Goal: Register for event/course

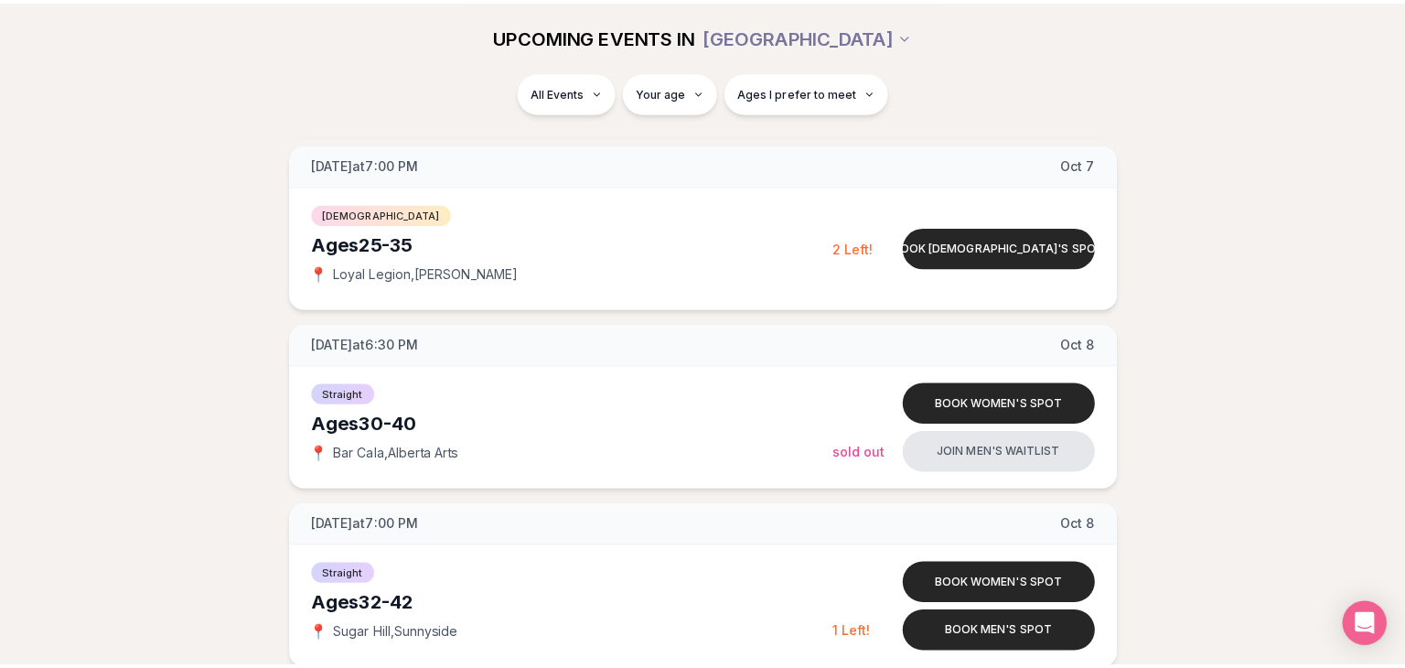
scroll to position [549, 0]
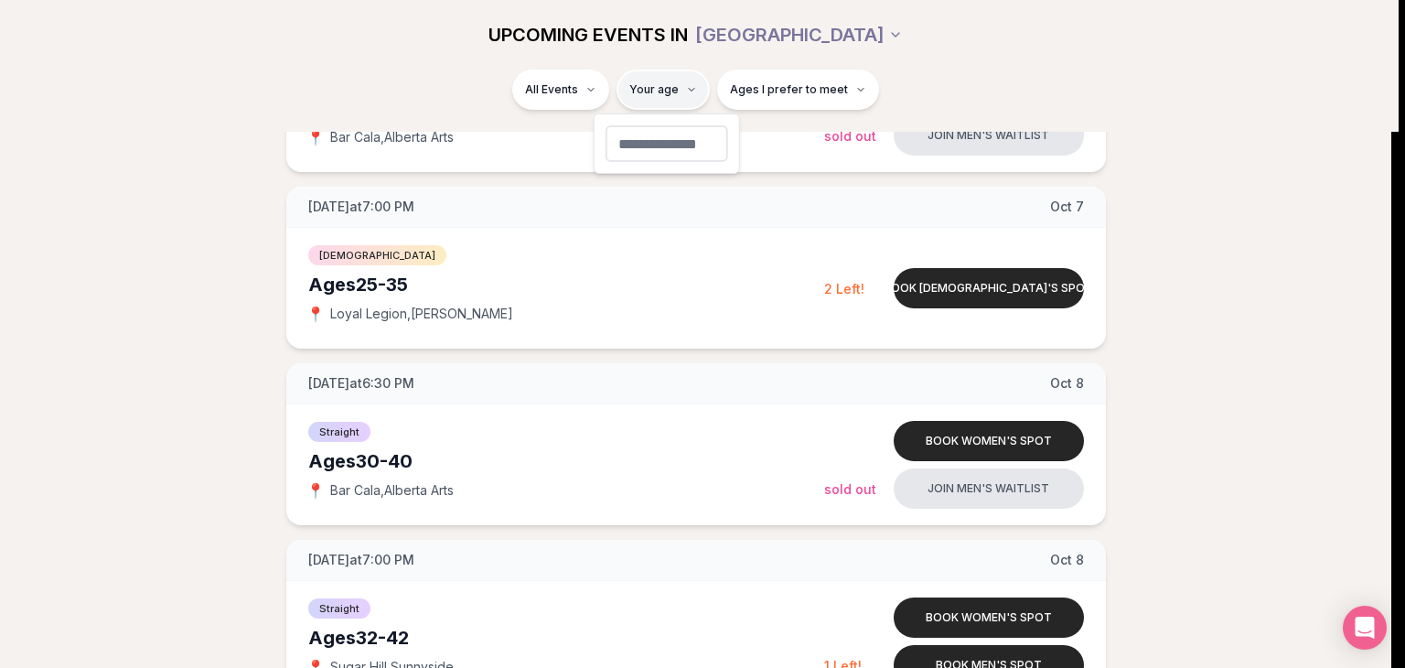
click at [666, 152] on input "number" at bounding box center [667, 143] width 123 height 37
type input "**"
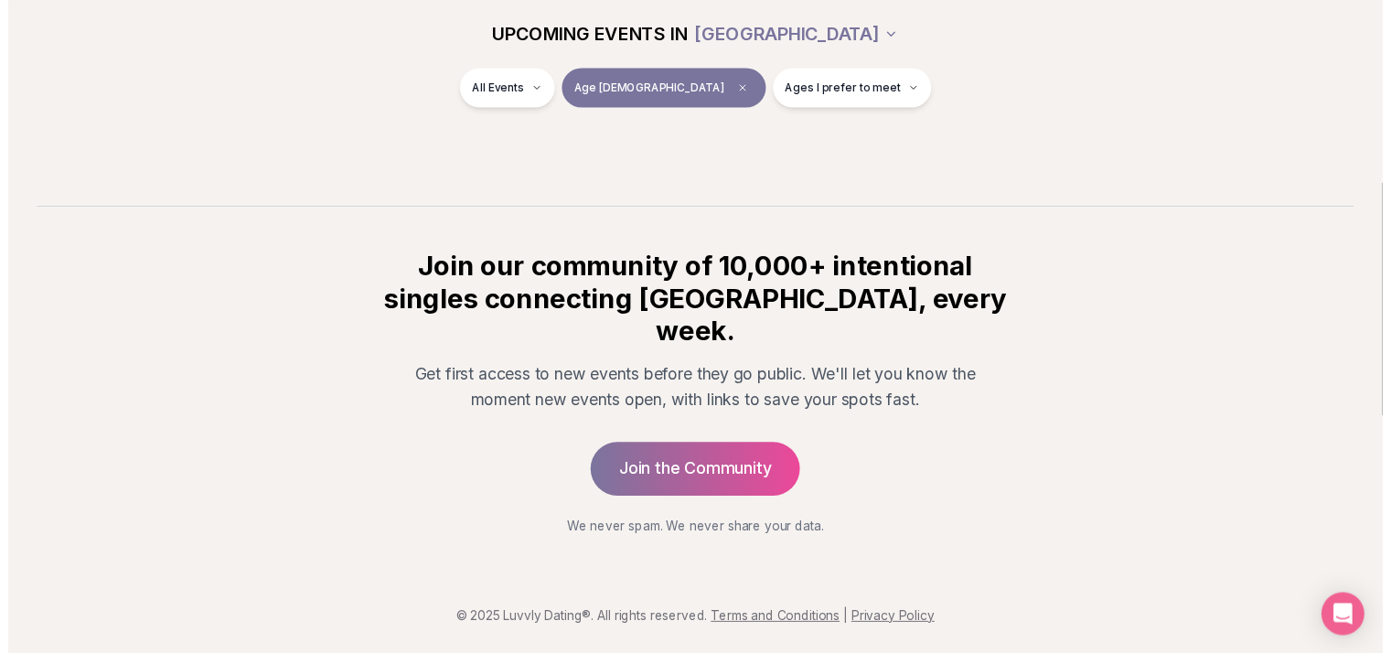
scroll to position [255, 0]
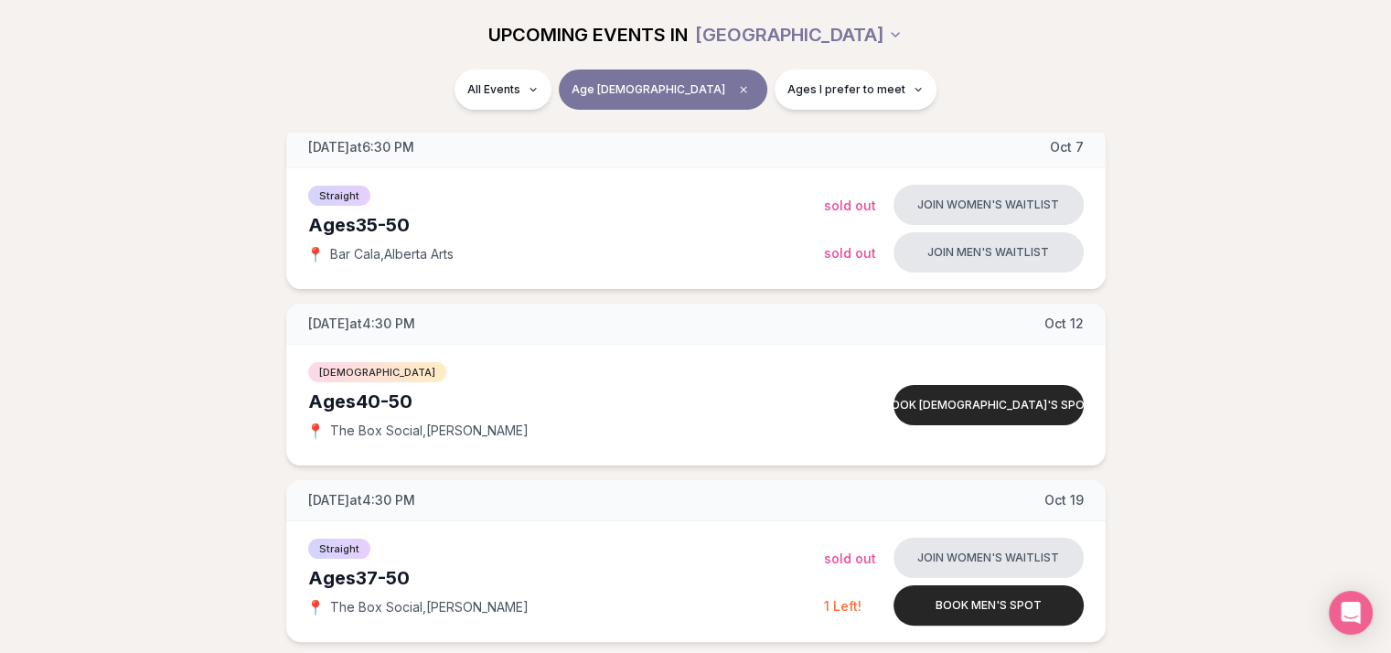
click at [875, 70] on div "All Events Age [DEMOGRAPHIC_DATA] Ages I prefer to meet" at bounding box center [696, 94] width 1025 height 48
click at [913, 92] on icon "button" at bounding box center [918, 89] width 11 height 11
click at [1218, 100] on div "All Events Age [DEMOGRAPHIC_DATA] Ages I prefer to meet" at bounding box center [696, 94] width 1054 height 48
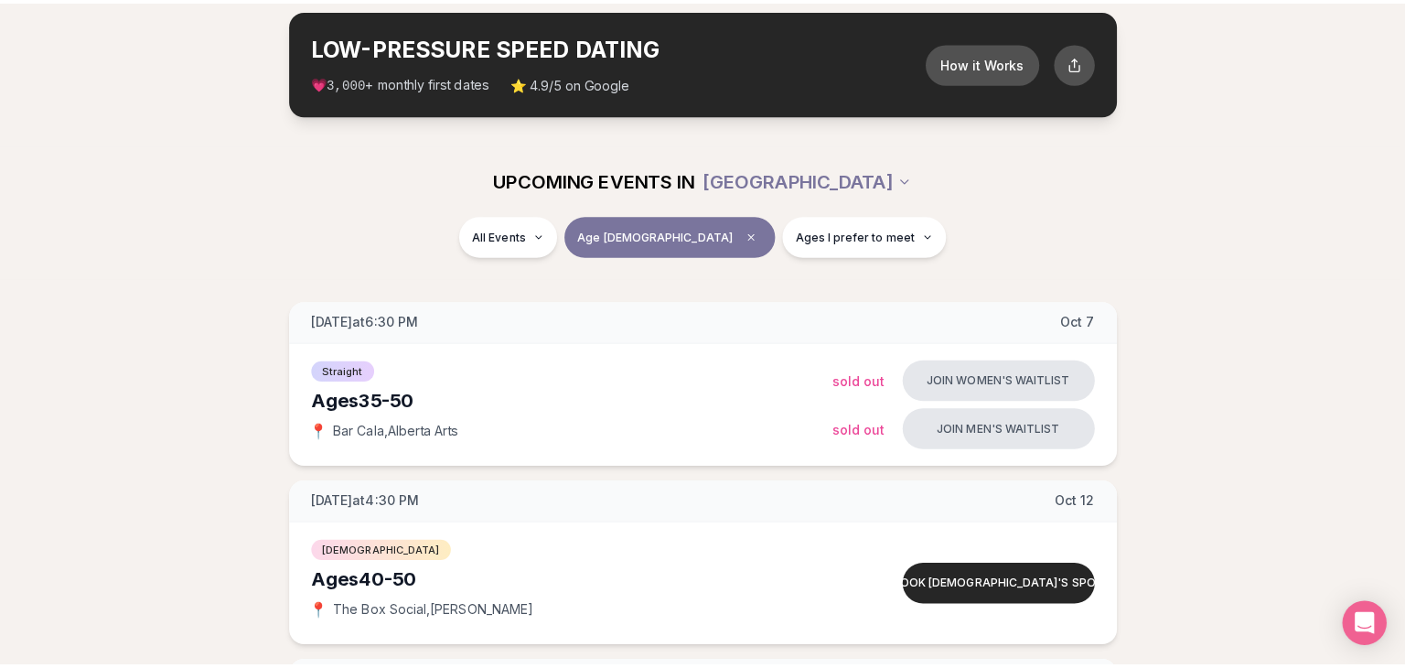
scroll to position [0, 0]
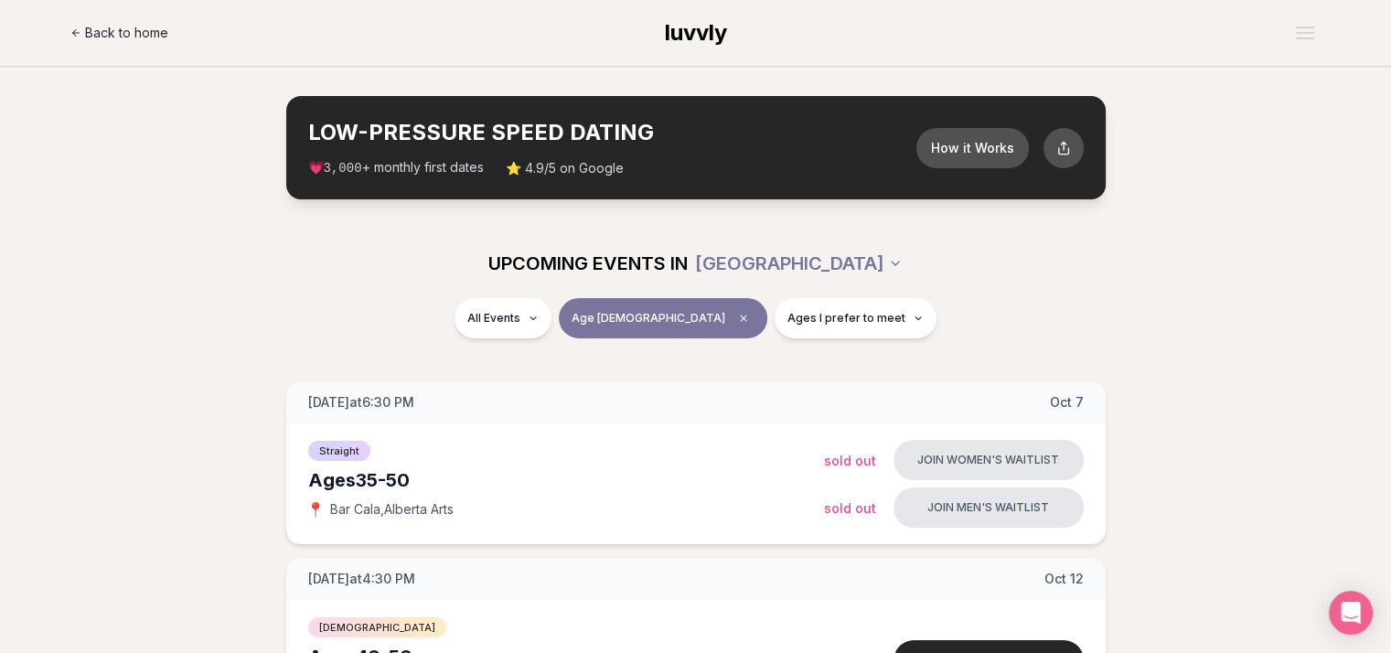
click at [118, 41] on span "Back to home" at bounding box center [126, 33] width 83 height 18
